Goal: Use online tool/utility: Use online tool/utility

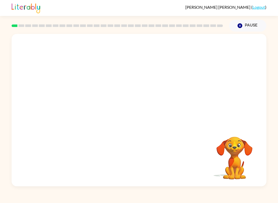
click at [125, 80] on video "Your browser must support playing .mp4 files to use Literably. Please try using…" at bounding box center [139, 80] width 255 height 92
click at [125, 88] on video "Your browser must support playing .mp4 files to use Literably. Please try using…" at bounding box center [139, 80] width 255 height 92
click at [144, 114] on button "button" at bounding box center [139, 112] width 33 height 19
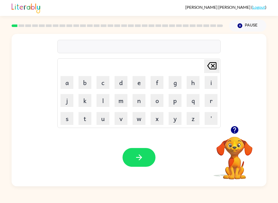
click at [84, 80] on button "b" at bounding box center [85, 82] width 13 height 13
click at [155, 106] on button "o" at bounding box center [157, 100] width 13 height 13
click at [212, 101] on button "r" at bounding box center [211, 100] width 13 height 13
click at [124, 84] on button "d" at bounding box center [121, 82] width 13 height 13
click at [140, 85] on button "e" at bounding box center [139, 82] width 13 height 13
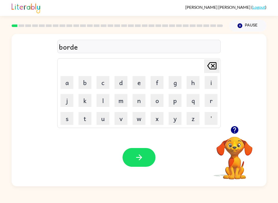
click at [208, 102] on button "r" at bounding box center [211, 100] width 13 height 13
click at [143, 164] on button "button" at bounding box center [139, 157] width 33 height 19
click at [210, 107] on button "r" at bounding box center [211, 100] width 13 height 13
click at [157, 101] on button "o" at bounding box center [157, 100] width 13 height 13
click at [102, 121] on button "u" at bounding box center [103, 118] width 13 height 13
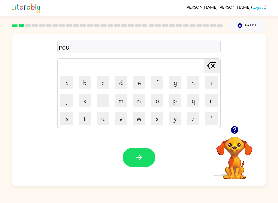
click at [138, 102] on button "n" at bounding box center [139, 100] width 13 height 13
click at [123, 83] on button "d" at bounding box center [121, 82] width 13 height 13
click at [137, 149] on button "button" at bounding box center [139, 157] width 33 height 19
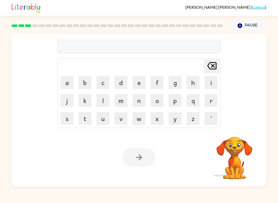
click at [122, 101] on button "m" at bounding box center [121, 100] width 13 height 13
click at [66, 82] on button "a" at bounding box center [66, 82] width 13 height 13
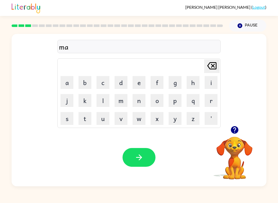
click at [67, 116] on button "s" at bounding box center [66, 118] width 13 height 13
click at [199, 82] on button "h" at bounding box center [193, 82] width 13 height 13
click at [211, 84] on button "i" at bounding box center [211, 82] width 13 height 13
click at [135, 99] on button "n" at bounding box center [139, 100] width 13 height 13
click at [128, 161] on button "button" at bounding box center [139, 157] width 33 height 19
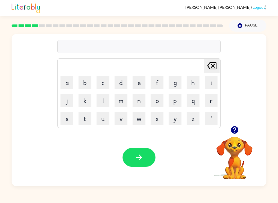
click at [235, 128] on icon "button" at bounding box center [234, 130] width 9 height 9
click at [90, 115] on button "t" at bounding box center [85, 118] width 13 height 13
click at [207, 100] on button "r" at bounding box center [211, 100] width 13 height 13
click at [71, 85] on button "a" at bounding box center [66, 82] width 13 height 13
click at [206, 81] on button "i" at bounding box center [211, 82] width 13 height 13
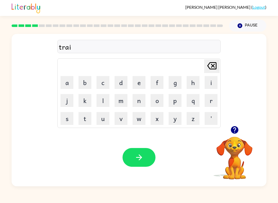
click at [155, 101] on button "o" at bounding box center [157, 100] width 13 height 13
click at [218, 64] on button "[PERSON_NAME] last character input" at bounding box center [211, 66] width 15 height 14
click at [139, 100] on button "n" at bounding box center [139, 100] width 13 height 13
click at [141, 154] on icon "button" at bounding box center [139, 157] width 9 height 9
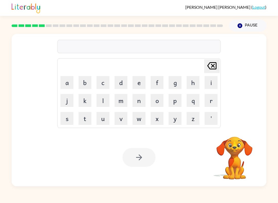
click at [124, 83] on button "d" at bounding box center [121, 82] width 13 height 13
click at [141, 83] on button "e" at bounding box center [139, 82] width 13 height 13
click at [158, 80] on button "f" at bounding box center [157, 82] width 13 height 13
click at [140, 81] on button "e" at bounding box center [139, 82] width 13 height 13
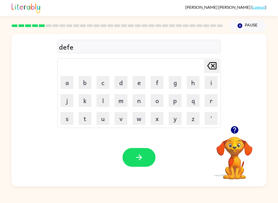
click at [140, 100] on button "n" at bounding box center [139, 100] width 13 height 13
click at [66, 118] on button "s" at bounding box center [66, 118] width 13 height 13
click at [211, 81] on button "i" at bounding box center [211, 82] width 13 height 13
click at [124, 122] on button "v" at bounding box center [121, 118] width 13 height 13
click at [82, 78] on button "b" at bounding box center [85, 82] width 13 height 13
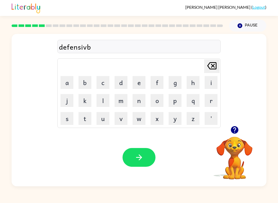
click at [215, 68] on icon "[PERSON_NAME] last character input" at bounding box center [212, 66] width 12 height 12
click at [137, 81] on button "e" at bounding box center [139, 82] width 13 height 13
click at [132, 149] on button "button" at bounding box center [139, 157] width 33 height 19
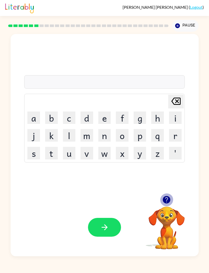
click at [168, 202] on icon "button" at bounding box center [165, 199] width 7 height 7
click at [85, 154] on button "v" at bounding box center [86, 153] width 13 height 13
click at [34, 133] on button "j" at bounding box center [33, 135] width 13 height 13
click at [176, 105] on icon at bounding box center [175, 101] width 9 height 7
click at [36, 117] on button "a" at bounding box center [33, 117] width 13 height 13
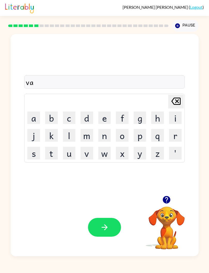
click at [66, 118] on button "c" at bounding box center [69, 117] width 13 height 13
click at [37, 116] on button "a" at bounding box center [33, 117] width 13 height 13
click at [51, 154] on button "t" at bounding box center [51, 153] width 13 height 13
click at [176, 115] on button "i" at bounding box center [175, 117] width 13 height 13
click at [120, 135] on button "o" at bounding box center [122, 135] width 13 height 13
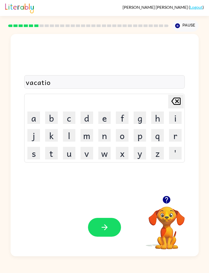
click at [103, 137] on button "n" at bounding box center [104, 135] width 13 height 13
click at [99, 203] on button "button" at bounding box center [104, 227] width 33 height 19
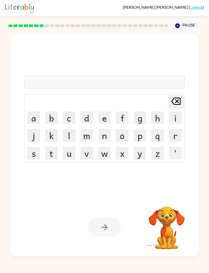
click at [139, 137] on button "p" at bounding box center [139, 135] width 13 height 13
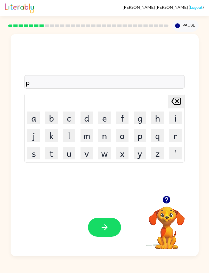
click at [66, 158] on button "u" at bounding box center [69, 153] width 13 height 13
click at [82, 114] on button "d" at bounding box center [86, 117] width 13 height 13
click at [75, 139] on button "l" at bounding box center [69, 135] width 13 height 13
click at [106, 120] on button "e" at bounding box center [104, 117] width 13 height 13
click at [109, 203] on button "button" at bounding box center [104, 227] width 33 height 19
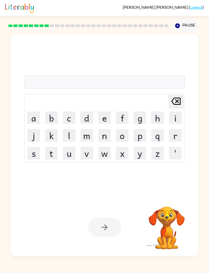
click at [81, 136] on button "m" at bounding box center [86, 135] width 13 height 13
click at [171, 121] on button "i" at bounding box center [175, 117] width 13 height 13
click at [170, 135] on button "r" at bounding box center [175, 135] width 13 height 13
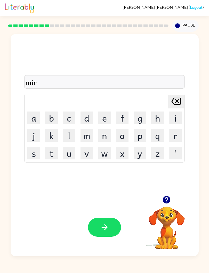
click at [34, 116] on button "a" at bounding box center [33, 117] width 13 height 13
click at [66, 118] on button "c" at bounding box center [69, 117] width 13 height 13
click at [66, 139] on button "l" at bounding box center [69, 135] width 13 height 13
click at [105, 116] on button "e" at bounding box center [104, 117] width 13 height 13
click at [108, 203] on div "Your browser must support playing .mp4 files to use Literably. Please try using…" at bounding box center [105, 227] width 188 height 58
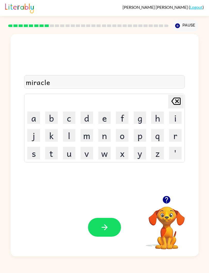
click at [119, 203] on button "button" at bounding box center [104, 227] width 33 height 19
click at [88, 137] on button "m" at bounding box center [86, 135] width 13 height 13
click at [176, 118] on button "i" at bounding box center [175, 117] width 13 height 13
click at [86, 119] on button "d" at bounding box center [86, 117] width 13 height 13
click at [169, 196] on icon "button" at bounding box center [166, 199] width 9 height 9
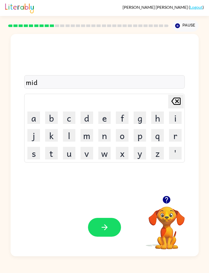
click at [85, 134] on button "m" at bounding box center [86, 135] width 13 height 13
click at [126, 135] on button "o" at bounding box center [122, 135] width 13 height 13
click at [177, 136] on button "r" at bounding box center [175, 135] width 13 height 13
click at [107, 136] on button "n" at bounding box center [104, 135] width 13 height 13
click at [176, 117] on button "i" at bounding box center [175, 117] width 13 height 13
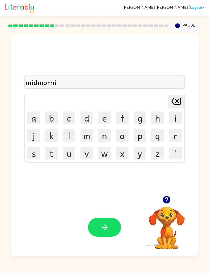
click at [104, 136] on button "n" at bounding box center [104, 135] width 13 height 13
click at [140, 123] on button "g" at bounding box center [139, 117] width 13 height 13
click at [111, 203] on button "button" at bounding box center [104, 227] width 33 height 19
click at [82, 116] on button "d" at bounding box center [86, 117] width 13 height 13
click at [176, 117] on button "i" at bounding box center [175, 117] width 13 height 13
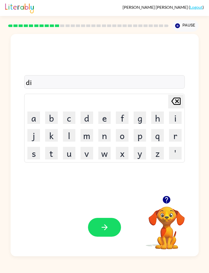
click at [32, 155] on button "s" at bounding box center [33, 153] width 13 height 13
click at [52, 153] on button "t" at bounding box center [51, 153] width 13 height 13
click at [178, 134] on button "r" at bounding box center [175, 135] width 13 height 13
click at [126, 138] on button "o" at bounding box center [122, 135] width 13 height 13
click at [38, 151] on button "s" at bounding box center [33, 153] width 13 height 13
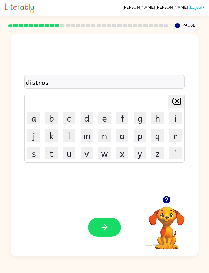
click at [115, 203] on button "button" at bounding box center [104, 227] width 33 height 19
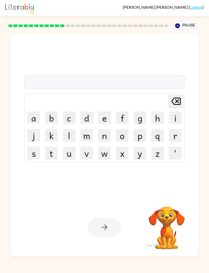
click at [106, 155] on button "w" at bounding box center [104, 153] width 13 height 13
click at [173, 134] on button "r" at bounding box center [175, 135] width 13 height 13
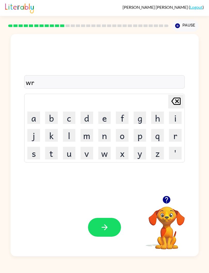
click at [48, 154] on button "t" at bounding box center [51, 153] width 13 height 13
click at [106, 115] on button "e" at bounding box center [104, 117] width 13 height 13
click at [115, 203] on div "Your browser must support playing .mp4 files to use Literably. Please try using…" at bounding box center [105, 227] width 188 height 58
click at [115, 203] on button "button" at bounding box center [104, 227] width 33 height 19
click at [115, 203] on div at bounding box center [104, 227] width 33 height 19
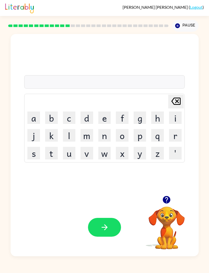
click at [171, 198] on button "button" at bounding box center [166, 199] width 13 height 13
click at [72, 156] on button "u" at bounding box center [69, 153] width 13 height 13
click at [143, 138] on button "p" at bounding box center [139, 135] width 13 height 13
click at [141, 120] on button "g" at bounding box center [139, 117] width 13 height 13
click at [180, 134] on button "r" at bounding box center [175, 135] width 13 height 13
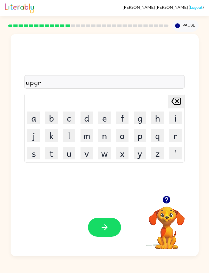
click at [35, 122] on button "a" at bounding box center [33, 117] width 13 height 13
click at [89, 119] on button "d" at bounding box center [86, 117] width 13 height 13
click at [106, 114] on button "e" at bounding box center [104, 117] width 13 height 13
click at [114, 203] on button "button" at bounding box center [104, 227] width 33 height 19
click at [172, 201] on button "button" at bounding box center [166, 199] width 13 height 13
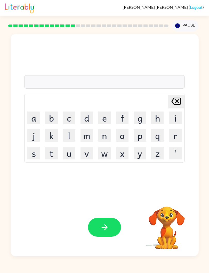
click at [88, 142] on button "m" at bounding box center [86, 135] width 13 height 13
click at [38, 116] on button "a" at bounding box center [33, 117] width 13 height 13
click at [87, 120] on button "d" at bounding box center [86, 117] width 13 height 13
click at [103, 137] on button "n" at bounding box center [104, 135] width 13 height 13
click at [104, 118] on button "e" at bounding box center [104, 117] width 13 height 13
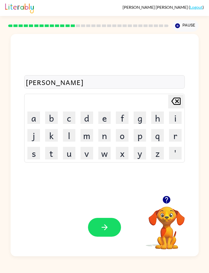
click at [33, 154] on button "s" at bounding box center [33, 153] width 13 height 13
click at [106, 203] on button "button" at bounding box center [104, 227] width 33 height 19
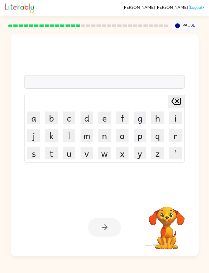
click at [69, 118] on button "c" at bounding box center [69, 117] width 13 height 13
click at [124, 137] on button "o" at bounding box center [122, 135] width 13 height 13
click at [123, 137] on button "o" at bounding box center [122, 135] width 13 height 13
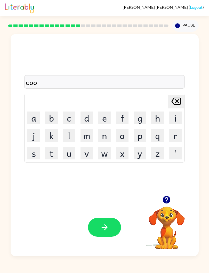
click at [175, 102] on icon "[PERSON_NAME] last character input" at bounding box center [175, 101] width 12 height 12
click at [175, 100] on icon at bounding box center [175, 101] width 9 height 7
click at [54, 117] on button "b" at bounding box center [51, 117] width 13 height 13
click at [124, 135] on button "o" at bounding box center [122, 135] width 13 height 13
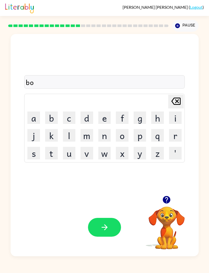
click at [71, 154] on button "u" at bounding box center [69, 153] width 13 height 13
click at [106, 139] on button "n" at bounding box center [104, 135] width 13 height 13
click at [119, 135] on button "o" at bounding box center [122, 135] width 13 height 13
click at [33, 153] on button "s" at bounding box center [33, 153] width 13 height 13
click at [116, 203] on button "button" at bounding box center [104, 227] width 33 height 19
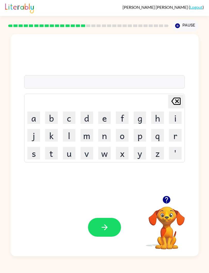
click at [169, 201] on icon "button" at bounding box center [165, 199] width 7 height 7
click at [38, 153] on button "s" at bounding box center [33, 153] width 13 height 13
click at [69, 153] on button "u" at bounding box center [69, 153] width 13 height 13
click at [127, 135] on button "o" at bounding box center [122, 135] width 13 height 13
click at [171, 137] on button "r" at bounding box center [175, 135] width 13 height 13
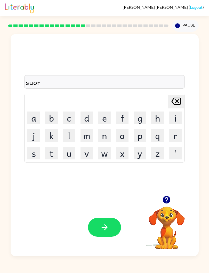
click at [88, 134] on button "m" at bounding box center [86, 135] width 13 height 13
click at [109, 203] on button "button" at bounding box center [104, 227] width 33 height 19
click at [167, 201] on icon "button" at bounding box center [165, 199] width 7 height 7
click at [173, 137] on button "r" at bounding box center [175, 135] width 13 height 13
click at [33, 118] on button "a" at bounding box center [33, 117] width 13 height 13
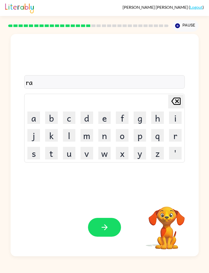
click at [91, 137] on button "m" at bounding box center [86, 135] width 13 height 13
click at [108, 203] on icon "button" at bounding box center [104, 227] width 9 height 9
click at [85, 118] on button "d" at bounding box center [86, 117] width 13 height 13
click at [181, 101] on icon "[PERSON_NAME] last character input" at bounding box center [175, 101] width 12 height 12
click at [54, 118] on button "b" at bounding box center [51, 117] width 13 height 13
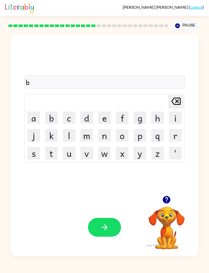
click at [176, 133] on button "r" at bounding box center [175, 135] width 13 height 13
click at [176, 121] on button "i" at bounding box center [175, 117] width 13 height 13
click at [90, 136] on button "m" at bounding box center [86, 135] width 13 height 13
click at [177, 122] on button "i" at bounding box center [175, 117] width 13 height 13
click at [102, 136] on button "n" at bounding box center [104, 135] width 13 height 13
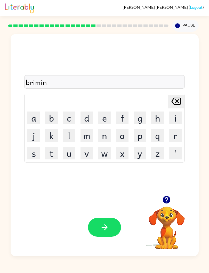
click at [140, 118] on button "g" at bounding box center [139, 117] width 13 height 13
click at [114, 203] on button "button" at bounding box center [104, 227] width 33 height 19
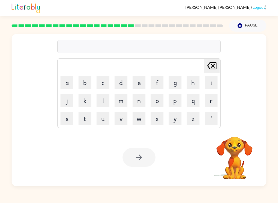
click at [213, 101] on button "r" at bounding box center [211, 100] width 13 height 13
click at [212, 85] on button "i" at bounding box center [211, 82] width 13 height 13
click at [64, 121] on button "s" at bounding box center [66, 118] width 13 height 13
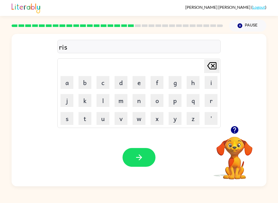
click at [107, 89] on button "c" at bounding box center [103, 82] width 13 height 13
click at [208, 82] on button "i" at bounding box center [211, 82] width 13 height 13
click at [136, 80] on button "e" at bounding box center [139, 82] width 13 height 13
click at [69, 114] on button "s" at bounding box center [66, 118] width 13 height 13
click at [84, 120] on button "t" at bounding box center [85, 118] width 13 height 13
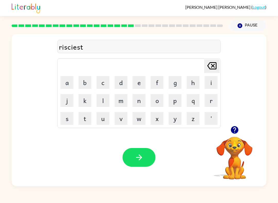
click at [126, 161] on button "button" at bounding box center [139, 157] width 33 height 19
click at [69, 83] on button "a" at bounding box center [66, 82] width 13 height 13
click at [213, 101] on button "r" at bounding box center [211, 100] width 13 height 13
click at [107, 116] on button "u" at bounding box center [103, 118] width 13 height 13
click at [210, 68] on icon "[PERSON_NAME] last character input" at bounding box center [212, 66] width 12 height 12
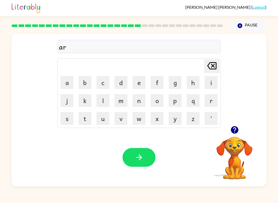
click at [108, 86] on button "c" at bounding box center [103, 82] width 13 height 13
click at [190, 83] on button "h" at bounding box center [193, 82] width 13 height 13
click at [104, 120] on button "u" at bounding box center [103, 118] width 13 height 13
click at [144, 86] on button "e" at bounding box center [139, 82] width 13 height 13
click at [123, 83] on button "d" at bounding box center [121, 82] width 13 height 13
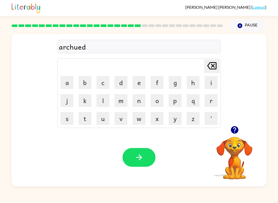
click at [149, 151] on button "button" at bounding box center [139, 157] width 33 height 19
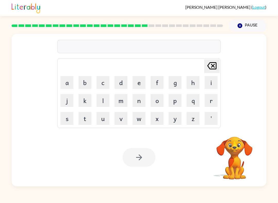
click at [161, 85] on button "f" at bounding box center [157, 82] width 13 height 13
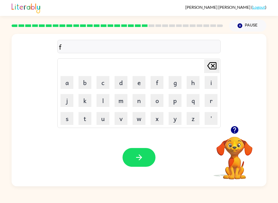
click at [159, 105] on button "o" at bounding box center [157, 100] width 13 height 13
click at [100, 99] on button "l" at bounding box center [103, 100] width 13 height 13
click at [158, 101] on button "o" at bounding box center [157, 100] width 13 height 13
click at [104, 123] on button "u" at bounding box center [103, 118] width 13 height 13
click at [142, 158] on icon "button" at bounding box center [139, 157] width 9 height 9
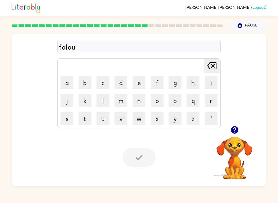
click at [143, 154] on div at bounding box center [139, 157] width 33 height 19
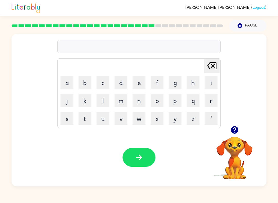
click at [68, 119] on button "s" at bounding box center [66, 118] width 13 height 13
click at [140, 83] on button "e" at bounding box center [139, 82] width 13 height 13
click at [143, 101] on button "n" at bounding box center [139, 100] width 13 height 13
click at [85, 123] on button "t" at bounding box center [85, 118] width 13 height 13
click at [143, 80] on button "e" at bounding box center [139, 82] width 13 height 13
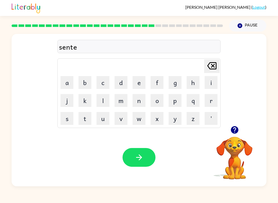
click at [177, 102] on button "p" at bounding box center [175, 100] width 13 height 13
click at [214, 84] on button "i" at bounding box center [211, 82] width 13 height 13
click at [120, 84] on button "d" at bounding box center [121, 82] width 13 height 13
click at [142, 149] on button "button" at bounding box center [139, 157] width 33 height 19
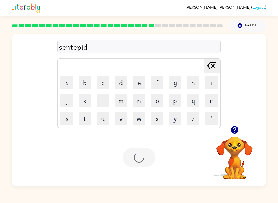
click at [142, 152] on div at bounding box center [139, 157] width 33 height 19
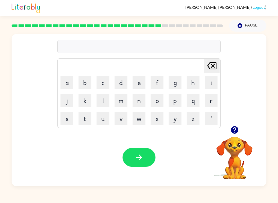
click at [67, 121] on button "s" at bounding box center [66, 118] width 13 height 13
click at [109, 116] on button "u" at bounding box center [103, 118] width 13 height 13
click at [64, 123] on button "s" at bounding box center [66, 118] width 13 height 13
click at [84, 121] on button "t" at bounding box center [85, 118] width 13 height 13
click at [71, 86] on button "a" at bounding box center [66, 82] width 13 height 13
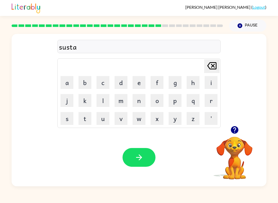
click at [207, 72] on div "[PERSON_NAME] last character input" at bounding box center [212, 66] width 12 height 13
click at [72, 85] on button "a" at bounding box center [66, 82] width 13 height 13
click at [203, 84] on td "i" at bounding box center [211, 83] width 18 height 18
click at [212, 82] on button "i" at bounding box center [211, 82] width 13 height 13
click at [141, 104] on button "n" at bounding box center [139, 100] width 13 height 13
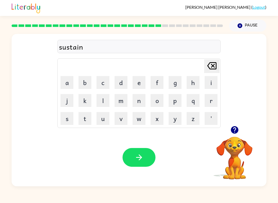
click at [140, 154] on icon "button" at bounding box center [139, 157] width 9 height 9
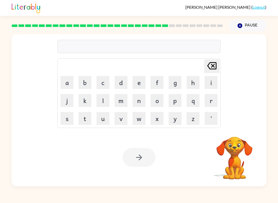
click at [157, 82] on button "f" at bounding box center [157, 82] width 13 height 13
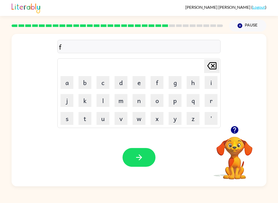
click at [159, 102] on button "o" at bounding box center [157, 100] width 13 height 13
click at [212, 106] on button "r" at bounding box center [211, 100] width 13 height 13
click at [135, 84] on button "e" at bounding box center [139, 82] width 13 height 13
click at [138, 119] on button "w" at bounding box center [139, 118] width 13 height 13
click at [68, 79] on button "a" at bounding box center [66, 82] width 13 height 13
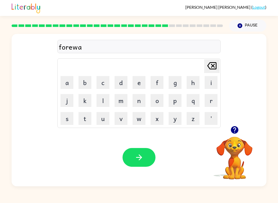
click at [206, 101] on button "r" at bounding box center [211, 100] width 13 height 13
click at [123, 87] on button "d" at bounding box center [121, 82] width 13 height 13
click at [138, 155] on icon "button" at bounding box center [139, 157] width 9 height 9
click at [212, 102] on button "r" at bounding box center [211, 100] width 13 height 13
click at [140, 80] on button "e" at bounding box center [139, 82] width 13 height 13
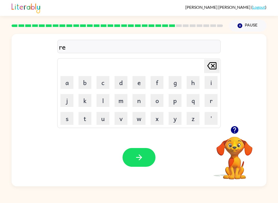
click at [113, 96] on td "m" at bounding box center [121, 101] width 18 height 18
click at [108, 100] on button "l" at bounding box center [103, 100] width 13 height 13
click at [67, 86] on button "a" at bounding box center [66, 82] width 13 height 13
click at [120, 86] on button "d" at bounding box center [121, 82] width 13 height 13
click at [139, 84] on button "e" at bounding box center [139, 82] width 13 height 13
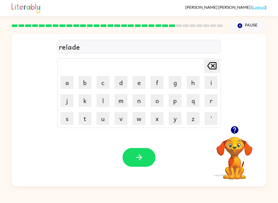
click at [124, 81] on button "d" at bounding box center [121, 82] width 13 height 13
click at [144, 158] on button "button" at bounding box center [139, 157] width 33 height 19
click at [176, 81] on button "g" at bounding box center [175, 82] width 13 height 13
click at [158, 103] on button "o" at bounding box center [157, 100] width 13 height 13
click at [81, 85] on button "b" at bounding box center [85, 82] width 13 height 13
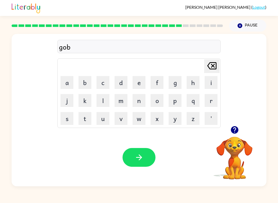
click at [102, 107] on button "l" at bounding box center [103, 100] width 13 height 13
click at [208, 80] on button "i" at bounding box center [211, 82] width 13 height 13
click at [141, 101] on button "n" at bounding box center [139, 100] width 13 height 13
click at [176, 85] on button "g" at bounding box center [175, 82] width 13 height 13
click at [146, 161] on button "button" at bounding box center [139, 157] width 33 height 19
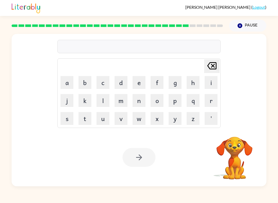
click at [107, 99] on button "l" at bounding box center [103, 100] width 13 height 13
click at [159, 102] on button "o" at bounding box center [157, 100] width 13 height 13
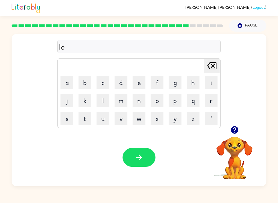
click at [125, 102] on button "m" at bounding box center [121, 100] width 13 height 13
click at [84, 82] on button "b" at bounding box center [85, 82] width 13 height 13
click at [140, 86] on button "e" at bounding box center [139, 82] width 13 height 13
click at [210, 105] on button "r" at bounding box center [211, 100] width 13 height 13
click at [66, 97] on button "j" at bounding box center [66, 100] width 13 height 13
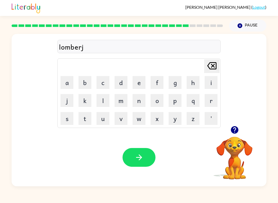
click at [62, 84] on button "a" at bounding box center [66, 82] width 13 height 13
click at [87, 81] on button "b" at bounding box center [85, 82] width 13 height 13
click at [135, 157] on icon "button" at bounding box center [139, 157] width 9 height 9
click at [235, 130] on icon "button" at bounding box center [234, 129] width 7 height 7
click at [172, 104] on button "p" at bounding box center [175, 100] width 13 height 13
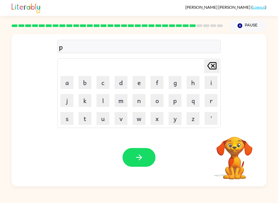
click at [207, 83] on button "i" at bounding box center [211, 82] width 13 height 13
click at [213, 94] on button "r" at bounding box center [211, 100] width 13 height 13
click at [68, 120] on button "s" at bounding box center [66, 118] width 13 height 13
click at [134, 162] on button "button" at bounding box center [139, 157] width 33 height 19
click at [232, 135] on button "button" at bounding box center [234, 130] width 13 height 13
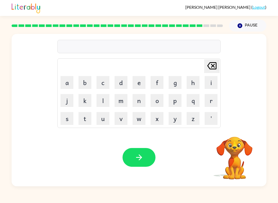
click at [157, 85] on button "f" at bounding box center [157, 82] width 13 height 13
click at [214, 81] on button "i" at bounding box center [211, 82] width 13 height 13
click at [139, 101] on button "n" at bounding box center [139, 100] width 13 height 13
click at [142, 154] on icon "button" at bounding box center [139, 157] width 9 height 9
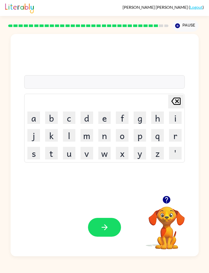
click at [165, 199] on icon "button" at bounding box center [165, 199] width 7 height 7
click at [34, 152] on button "s" at bounding box center [33, 153] width 13 height 13
click at [127, 135] on button "o" at bounding box center [122, 135] width 13 height 13
click at [52, 118] on button "b" at bounding box center [51, 117] width 13 height 13
click at [105, 118] on button "e" at bounding box center [104, 117] width 13 height 13
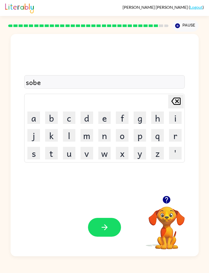
click at [178, 138] on button "r" at bounding box center [175, 135] width 13 height 13
click at [102, 157] on button "w" at bounding box center [104, 153] width 13 height 13
click at [101, 117] on button "e" at bounding box center [104, 117] width 13 height 13
click at [67, 133] on button "l" at bounding box center [69, 135] width 13 height 13
click at [105, 203] on icon "button" at bounding box center [104, 227] width 6 height 6
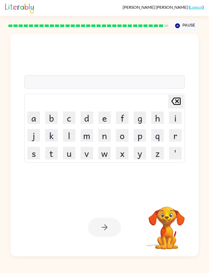
click at [126, 139] on button "o" at bounding box center [122, 135] width 13 height 13
click at [71, 155] on button "u" at bounding box center [69, 153] width 13 height 13
click at [177, 100] on icon "[PERSON_NAME] last character input" at bounding box center [175, 101] width 12 height 12
click at [108, 135] on button "n" at bounding box center [104, 135] width 13 height 13
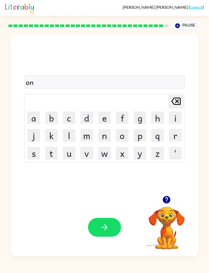
click at [32, 118] on button "a" at bounding box center [33, 117] width 13 height 13
click at [128, 120] on button "f" at bounding box center [122, 117] width 13 height 13
click at [172, 137] on button "r" at bounding box center [175, 135] width 13 height 13
click at [28, 120] on button "a" at bounding box center [33, 117] width 13 height 13
click at [88, 121] on button "d" at bounding box center [86, 117] width 13 height 13
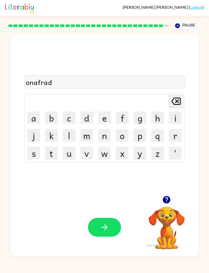
click at [103, 121] on button "e" at bounding box center [104, 117] width 13 height 13
click at [111, 203] on button "button" at bounding box center [104, 227] width 33 height 19
